Goal: Information Seeking & Learning: Learn about a topic

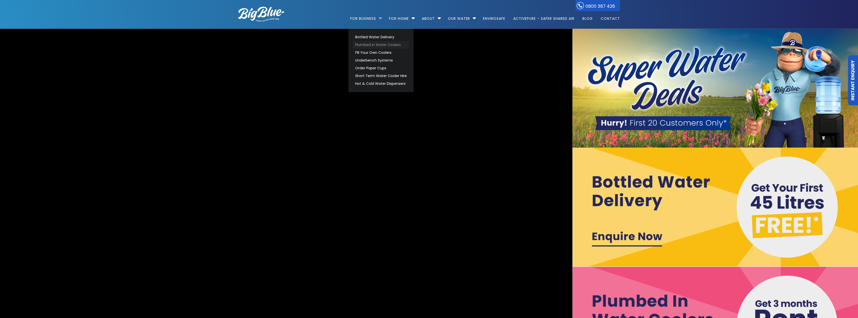
click at [367, 44] on link "Plumbed in Water Coolers" at bounding box center [381, 45] width 56 height 8
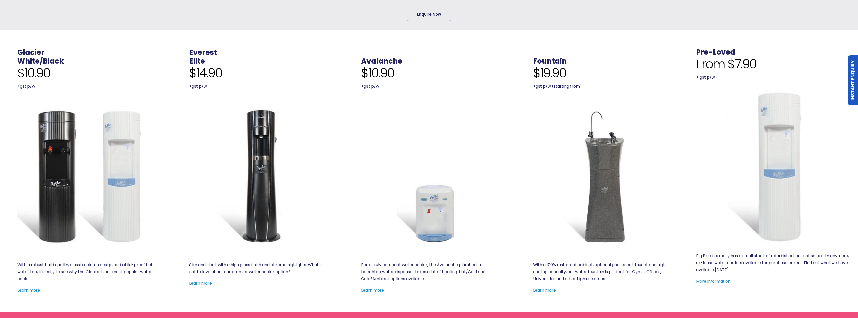
scroll to position [181, 0]
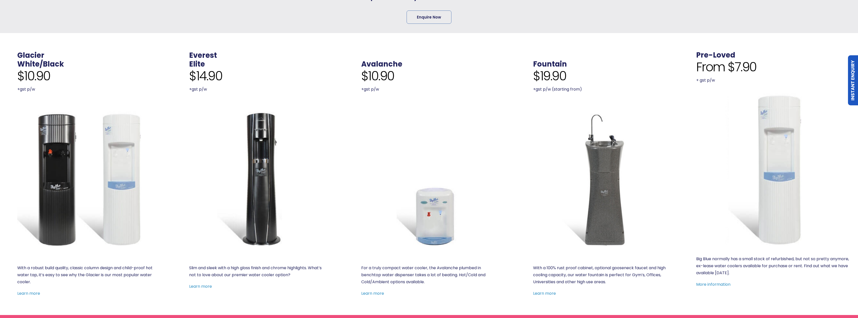
click at [98, 192] on img at bounding box center [85, 179] width 136 height 136
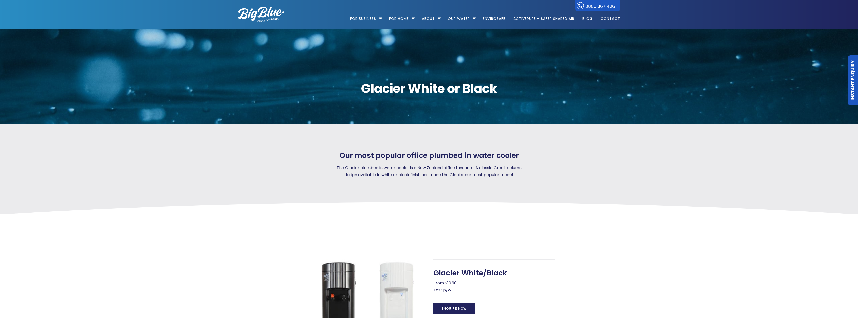
click at [277, 17] on img at bounding box center [261, 14] width 46 height 15
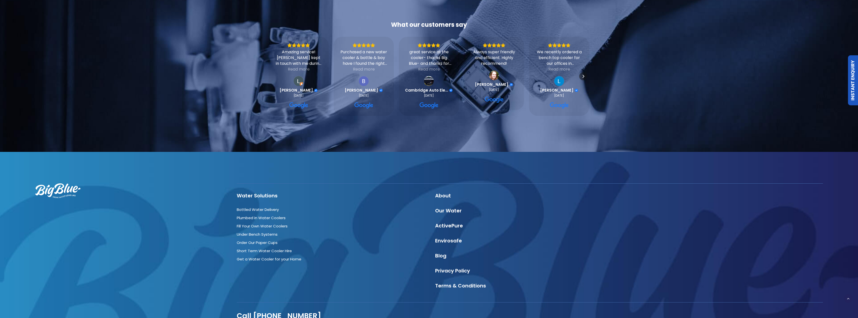
scroll to position [1642, 0]
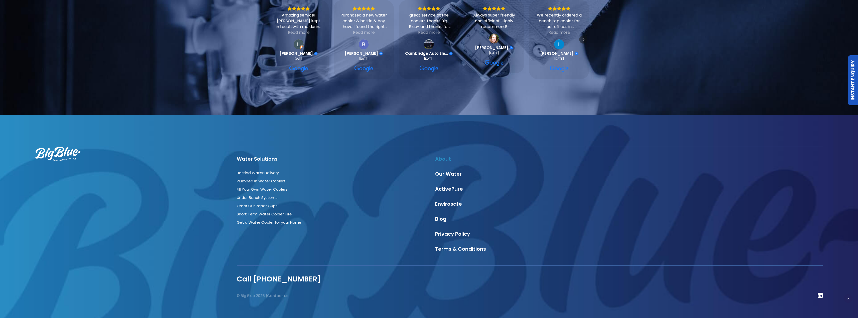
click at [436, 156] on link "About" at bounding box center [443, 159] width 16 height 7
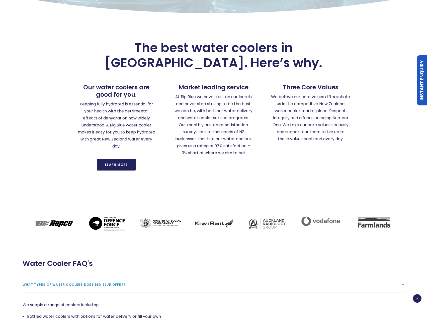
scroll to position [742, 0]
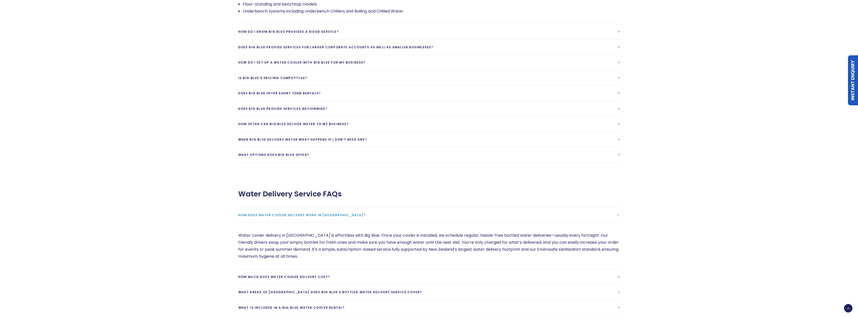
scroll to position [1454, 0]
